Goal: Task Accomplishment & Management: Use online tool/utility

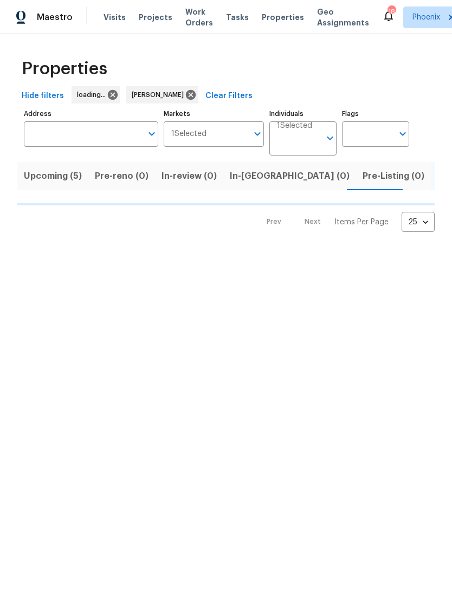
click at [425, 45] on div "Properties Hide filters loading... Brian Borntrager Clear Filters Address Addre…" at bounding box center [226, 141] width 452 height 215
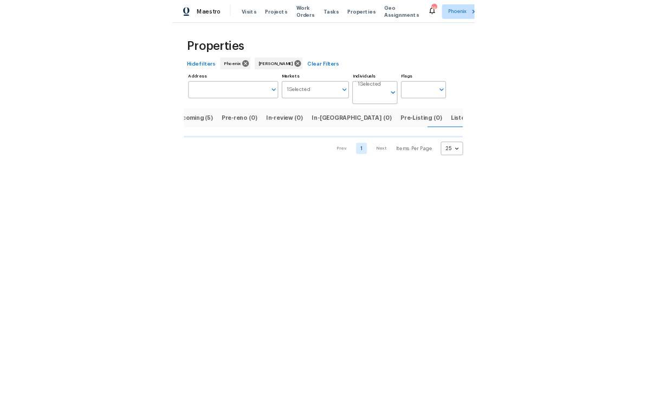
scroll to position [0, 22]
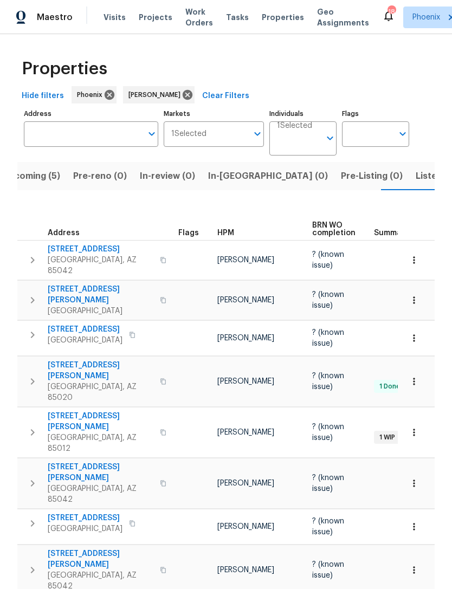
click at [28, 477] on icon "button" at bounding box center [32, 483] width 13 height 13
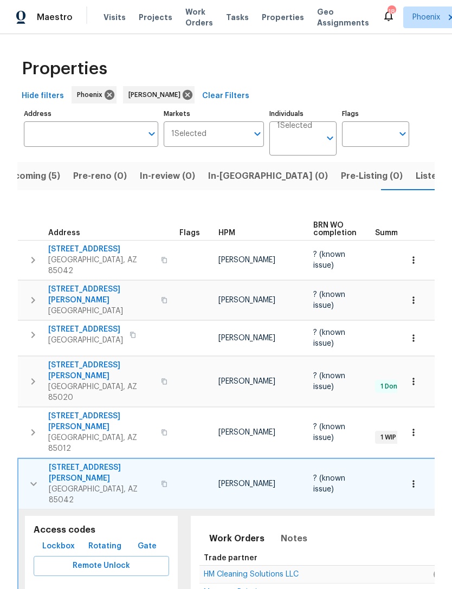
click at [79, 559] on span "Remote Unlock" at bounding box center [101, 566] width 118 height 14
click at [68, 559] on span "Remote Unlock" at bounding box center [101, 566] width 118 height 14
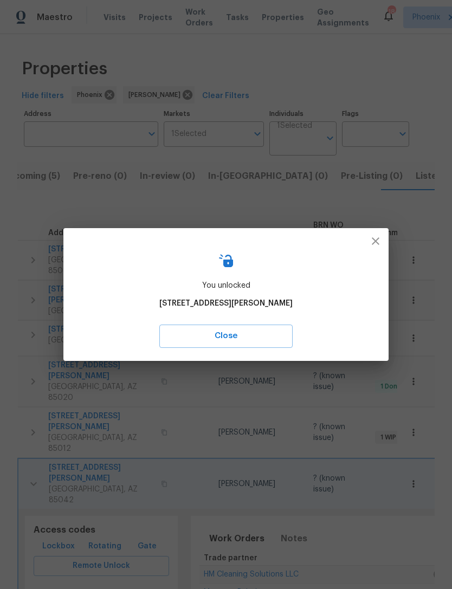
click at [253, 340] on span "Close" at bounding box center [225, 336] width 109 height 14
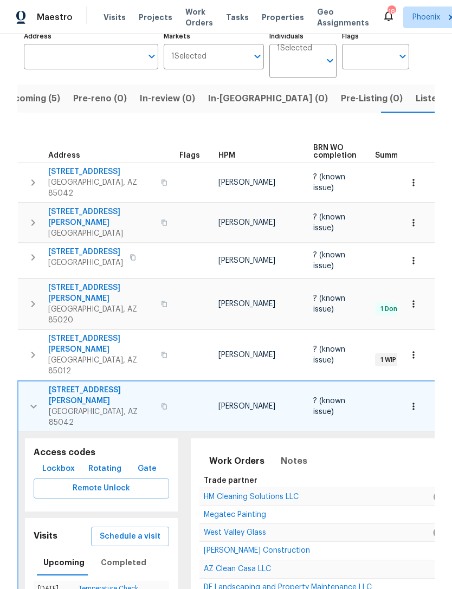
scroll to position [78, 0]
click at [44, 458] on button "Lockbox" at bounding box center [58, 468] width 41 height 20
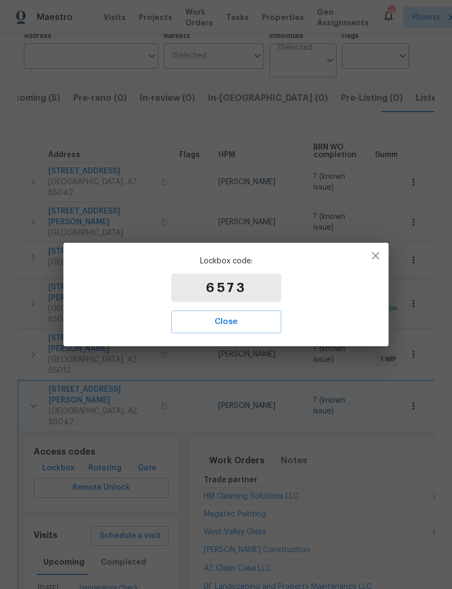
scroll to position [0, 0]
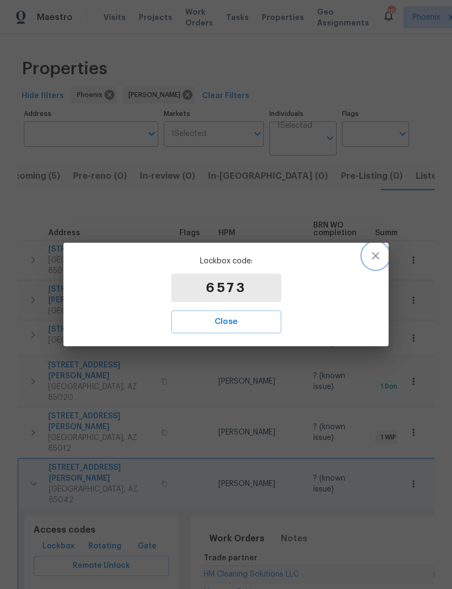
click at [379, 257] on icon "button" at bounding box center [375, 255] width 13 height 13
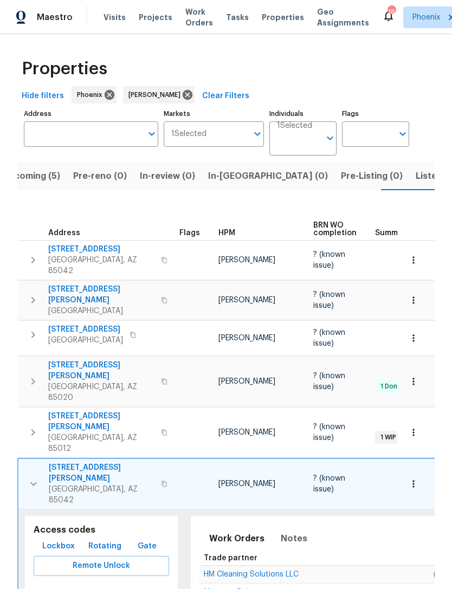
click at [80, 462] on span "[STREET_ADDRESS][PERSON_NAME]" at bounding box center [102, 473] width 106 height 22
